Goal: Information Seeking & Learning: Learn about a topic

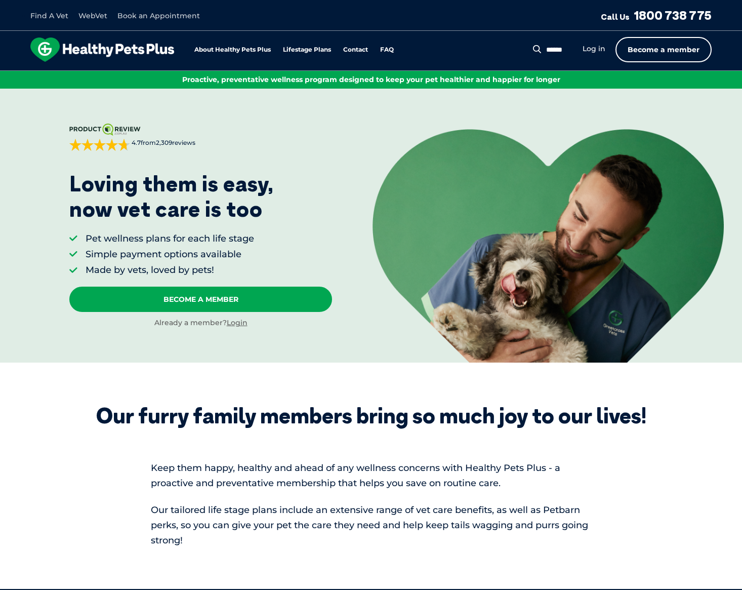
click at [654, 59] on link "Become a member" at bounding box center [664, 49] width 96 height 25
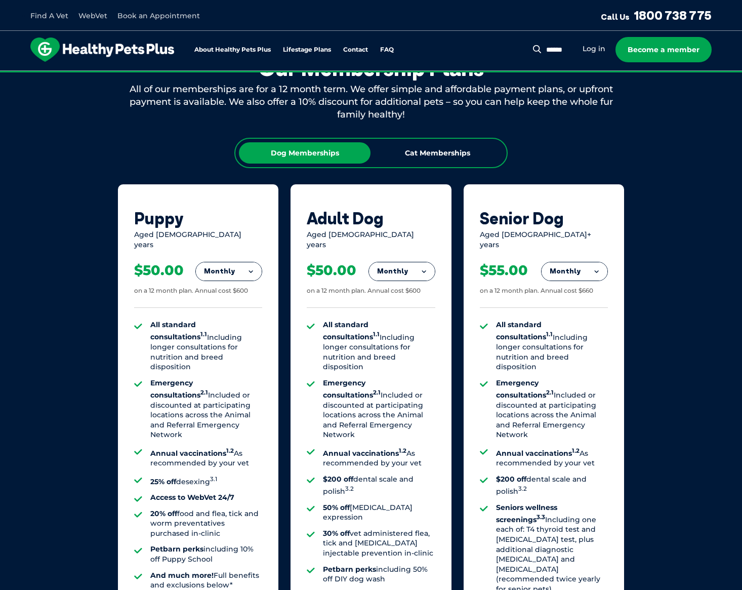
scroll to position [599, 0]
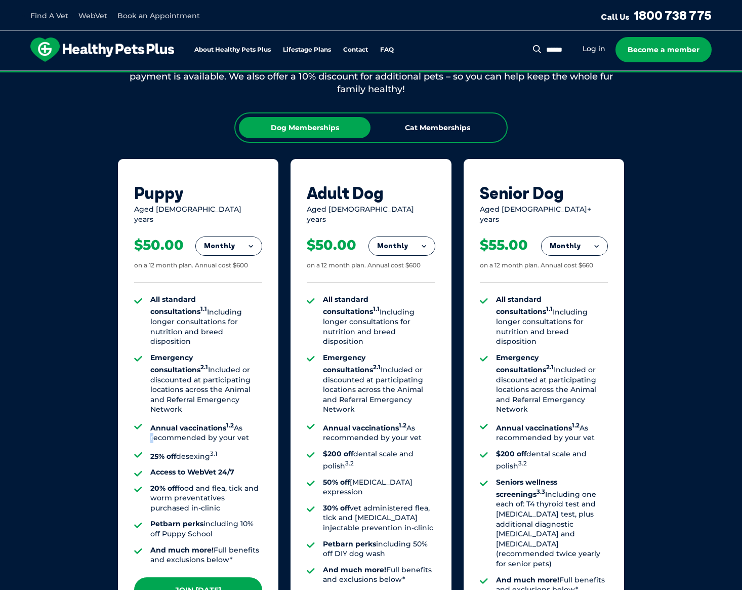
drag, startPoint x: 151, startPoint y: 408, endPoint x: 240, endPoint y: 390, distance: 90.5
click at [240, 390] on ul "All standard consultations 1.1 Including longer consultations for nutrition and…" at bounding box center [198, 430] width 128 height 270
drag, startPoint x: 240, startPoint y: 390, endPoint x: 244, endPoint y: 404, distance: 14.7
click at [244, 421] on li "Annual vaccinations 1.2 As recommended by your vet" at bounding box center [206, 432] width 112 height 22
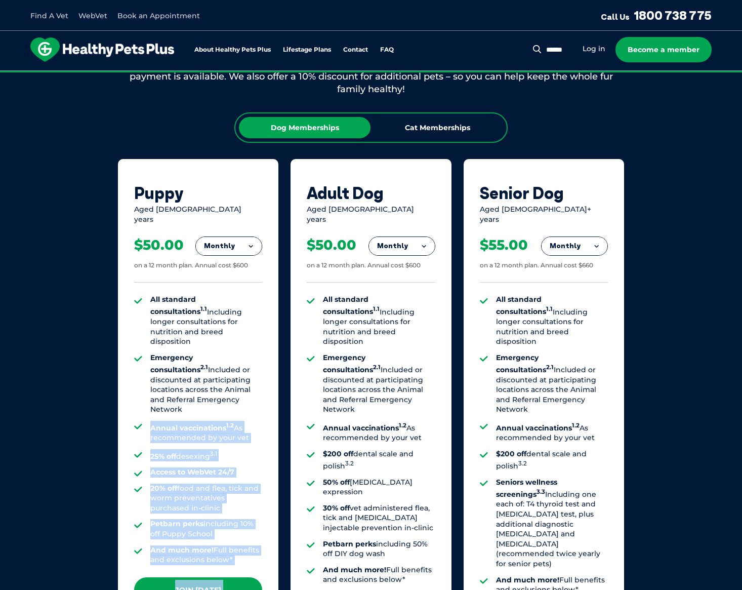
drag, startPoint x: 148, startPoint y: 399, endPoint x: 272, endPoint y: 416, distance: 125.3
click at [272, 416] on div "Puppy Aged 0-1 years Monthly Fortnightly Monthly Yearly $23.08 on a 12 month pl…" at bounding box center [198, 408] width 161 height 498
drag, startPoint x: 272, startPoint y: 416, endPoint x: 224, endPoint y: 429, distance: 49.4
click at [224, 449] on li "25% off desexing 3.1" at bounding box center [206, 455] width 112 height 12
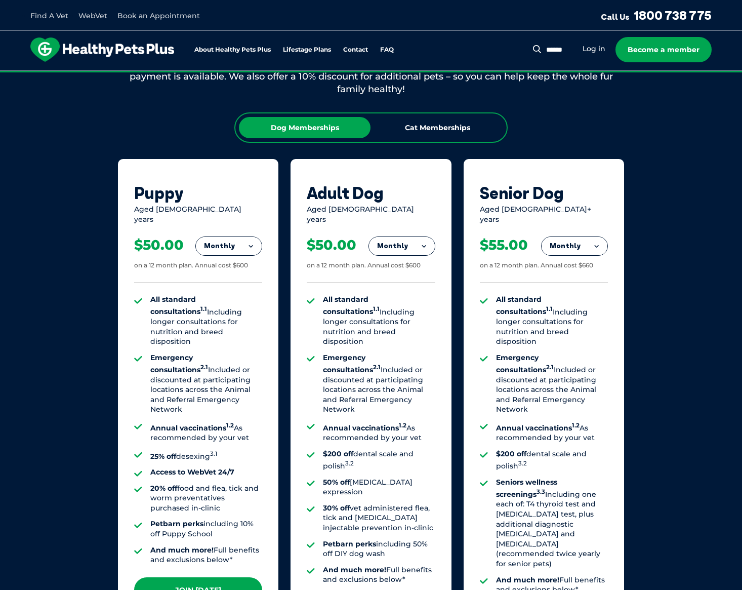
drag, startPoint x: 218, startPoint y: 382, endPoint x: 152, endPoint y: 292, distance: 111.2
click at [152, 295] on ul "All standard consultations 1.1 Including longer consultations for nutrition and…" at bounding box center [198, 430] width 128 height 270
click at [180, 368] on li "Emergency consultations 2.1 Included or discounted at participating locations a…" at bounding box center [206, 384] width 112 height 62
drag, startPoint x: 242, startPoint y: 412, endPoint x: 153, endPoint y: 403, distance: 89.6
click at [153, 421] on li "Annual vaccinations 1.2 As recommended by your vet" at bounding box center [206, 432] width 112 height 22
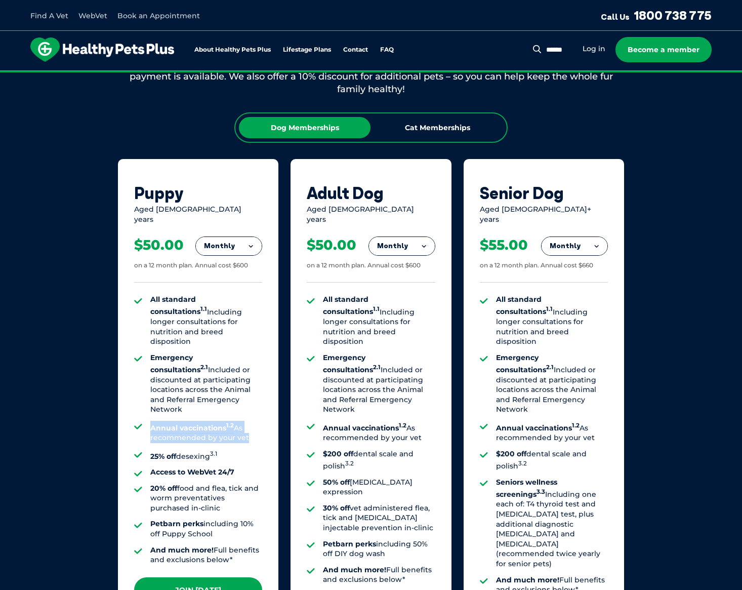
drag, startPoint x: 153, startPoint y: 403, endPoint x: 160, endPoint y: 405, distance: 7.4
click at [160, 421] on li "Annual vaccinations 1.2 As recommended by your vet" at bounding box center [206, 432] width 112 height 22
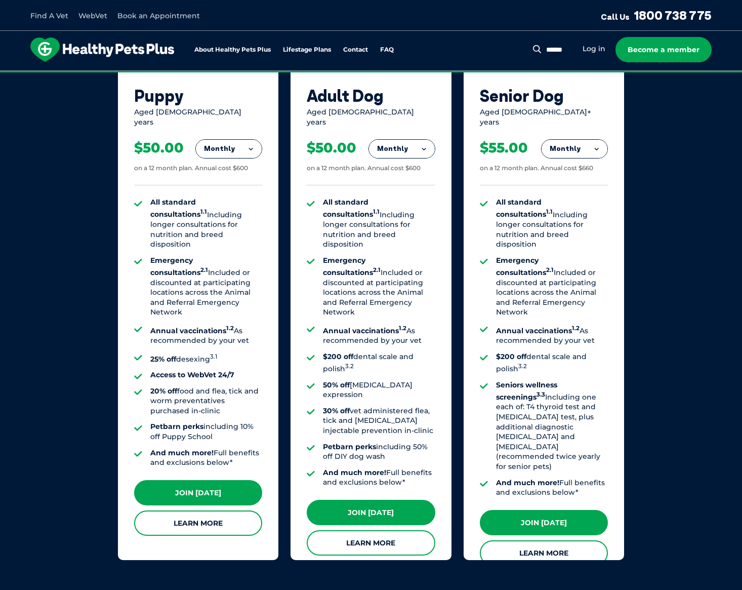
scroll to position [700, 0]
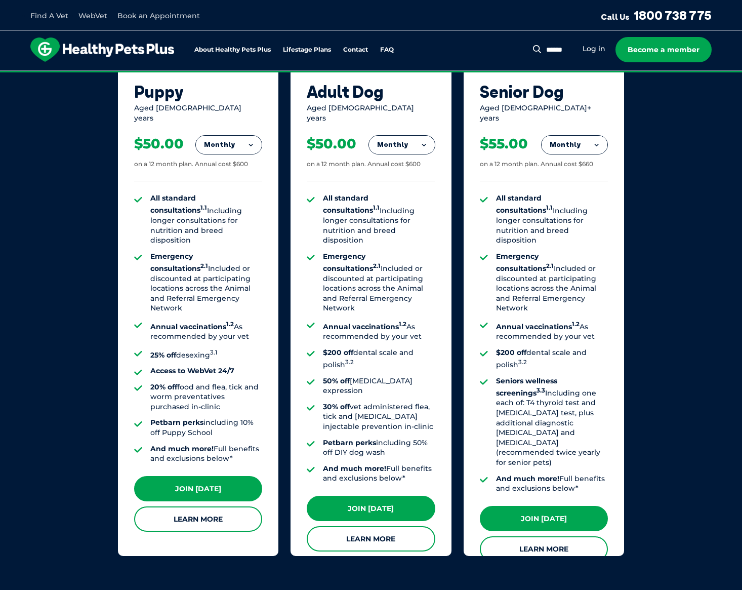
click at [150, 299] on ul "All standard consultations 1.1 Including longer consultations for nutrition and…" at bounding box center [198, 328] width 128 height 270
drag, startPoint x: 150, startPoint y: 299, endPoint x: 177, endPoint y: 302, distance: 27.0
click at [177, 302] on ul "All standard consultations 1.1 Including longer consultations for nutrition and…" at bounding box center [198, 328] width 128 height 270
drag, startPoint x: 252, startPoint y: 158, endPoint x: 134, endPoint y: 167, distance: 117.9
click at [134, 167] on div "$50.00 on a 12 month plan. Annual cost $600" at bounding box center [198, 152] width 128 height 58
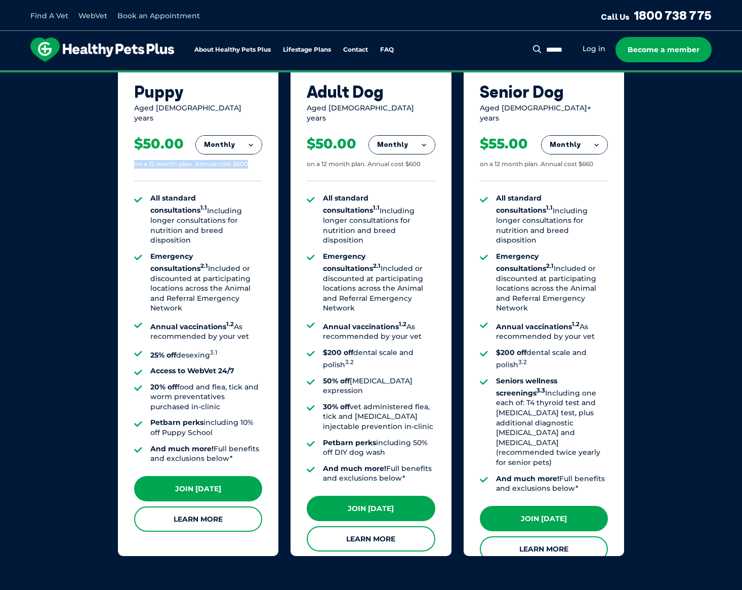
drag, startPoint x: 151, startPoint y: 298, endPoint x: 261, endPoint y: 312, distance: 110.8
click at [261, 320] on li "Annual vaccinations 1.2 As recommended by your vet" at bounding box center [206, 331] width 112 height 22
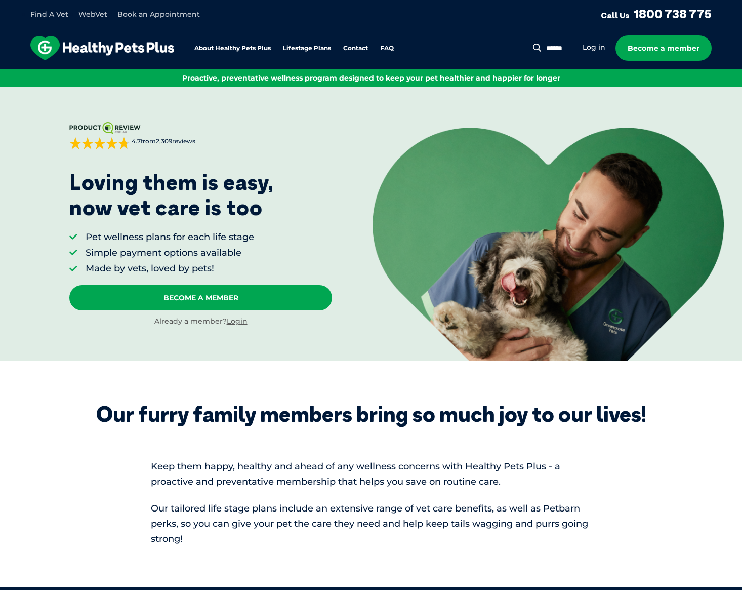
scroll to position [0, 0]
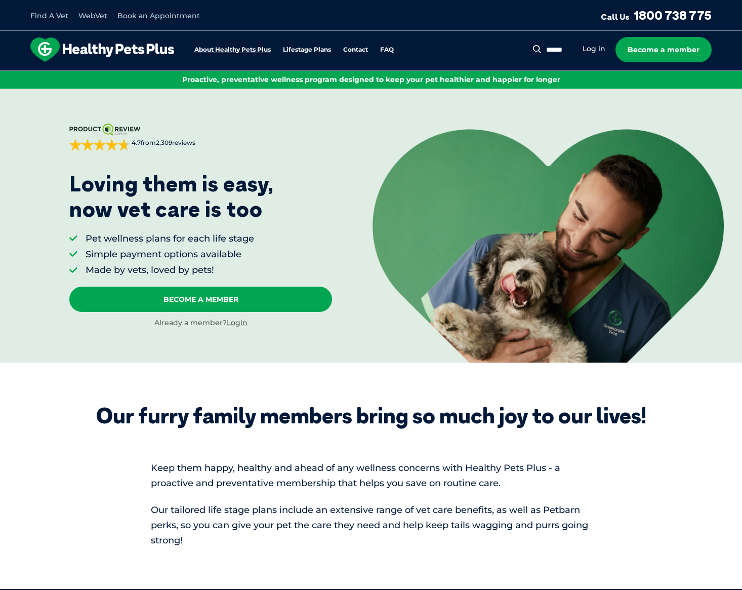
click at [222, 50] on link "About Healthy Pets Plus" at bounding box center [232, 50] width 76 height 7
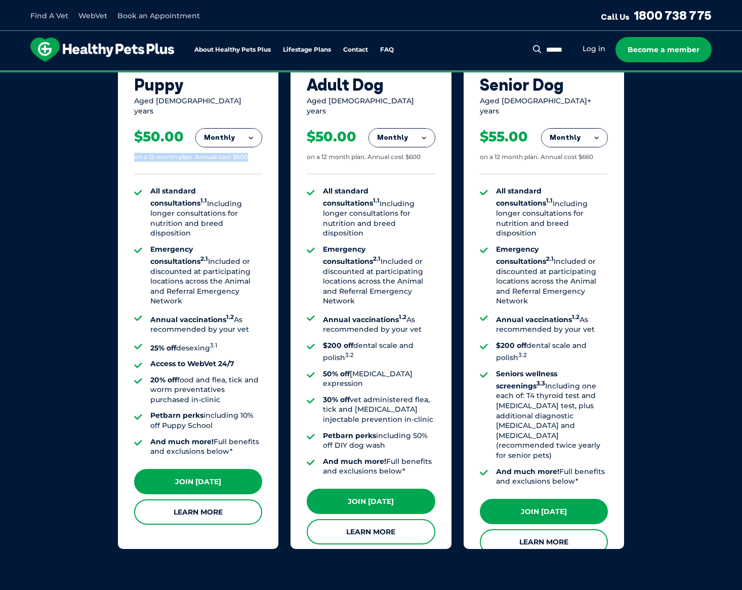
scroll to position [650, 0]
